Goal: Find specific page/section: Find specific page/section

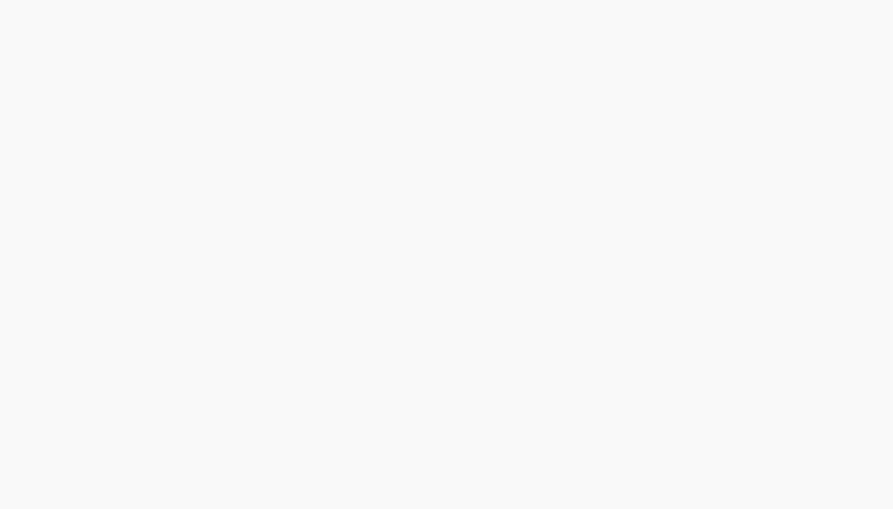
click at [111, 0] on html at bounding box center [446, 0] width 893 height 0
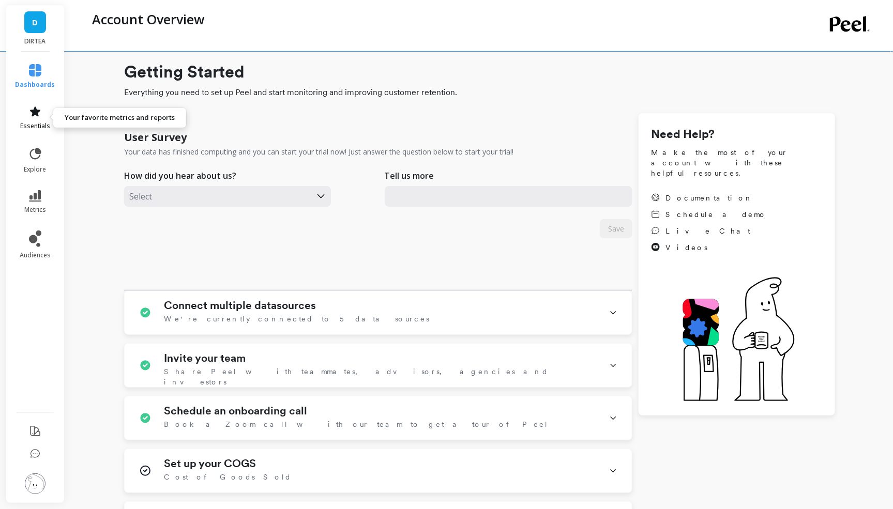
click at [32, 120] on link "essentials" at bounding box center [36, 117] width 40 height 25
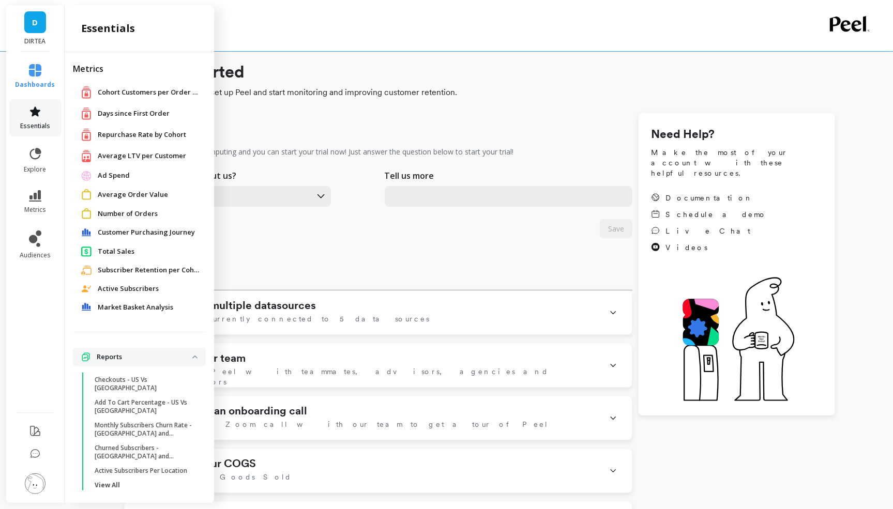
click at [38, 120] on link "essentials" at bounding box center [36, 117] width 40 height 25
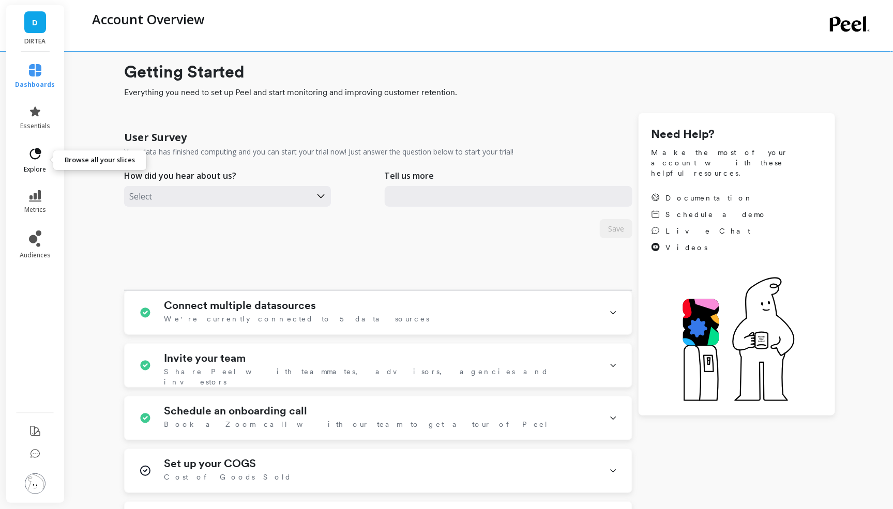
click at [35, 167] on span "explore" at bounding box center [35, 169] width 22 height 8
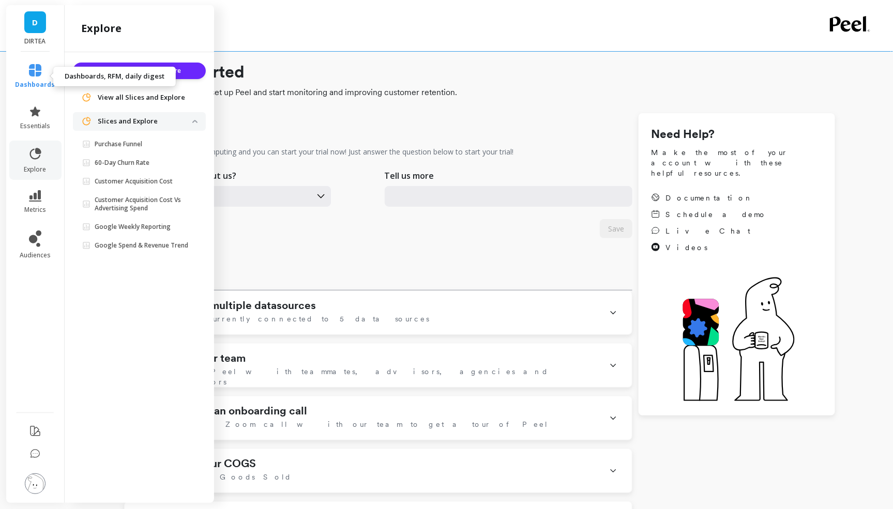
click at [35, 74] on icon at bounding box center [35, 70] width 12 height 12
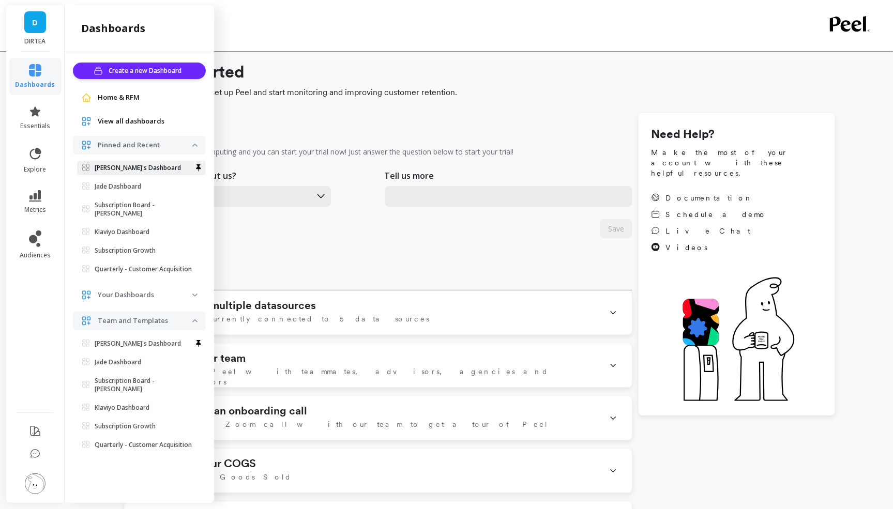
click at [106, 166] on p "[PERSON_NAME]'s Dashboard" at bounding box center [138, 168] width 86 height 8
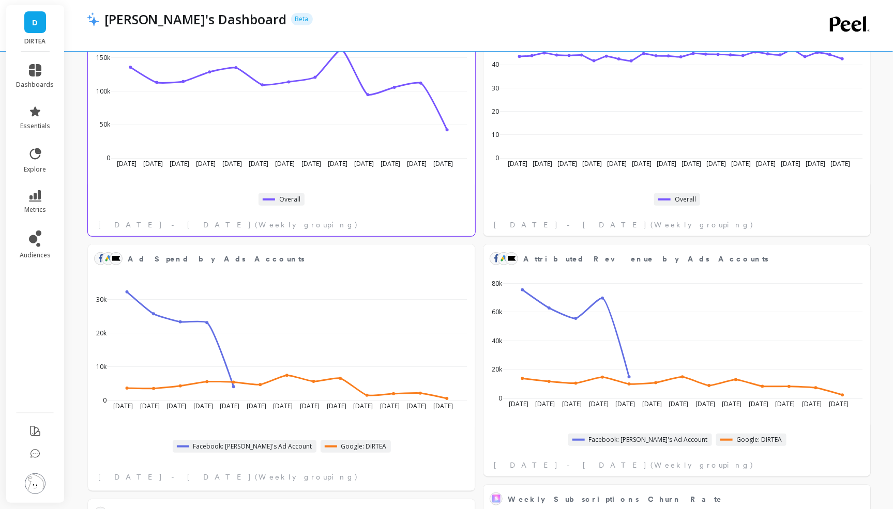
scroll to position [181, 761]
